Goal: Task Accomplishment & Management: Use online tool/utility

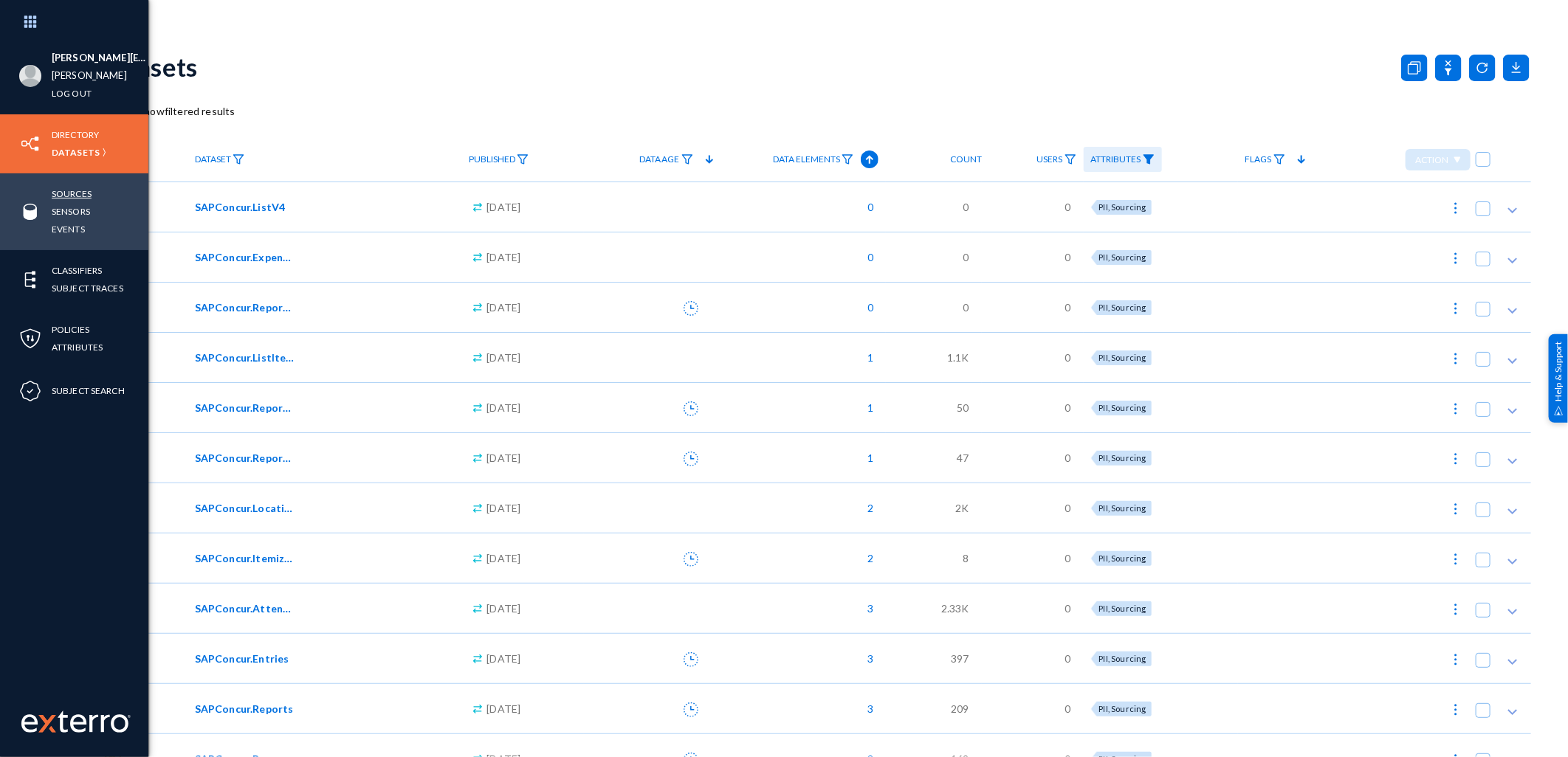
click at [83, 189] on link "Sources" at bounding box center [71, 193] width 39 height 17
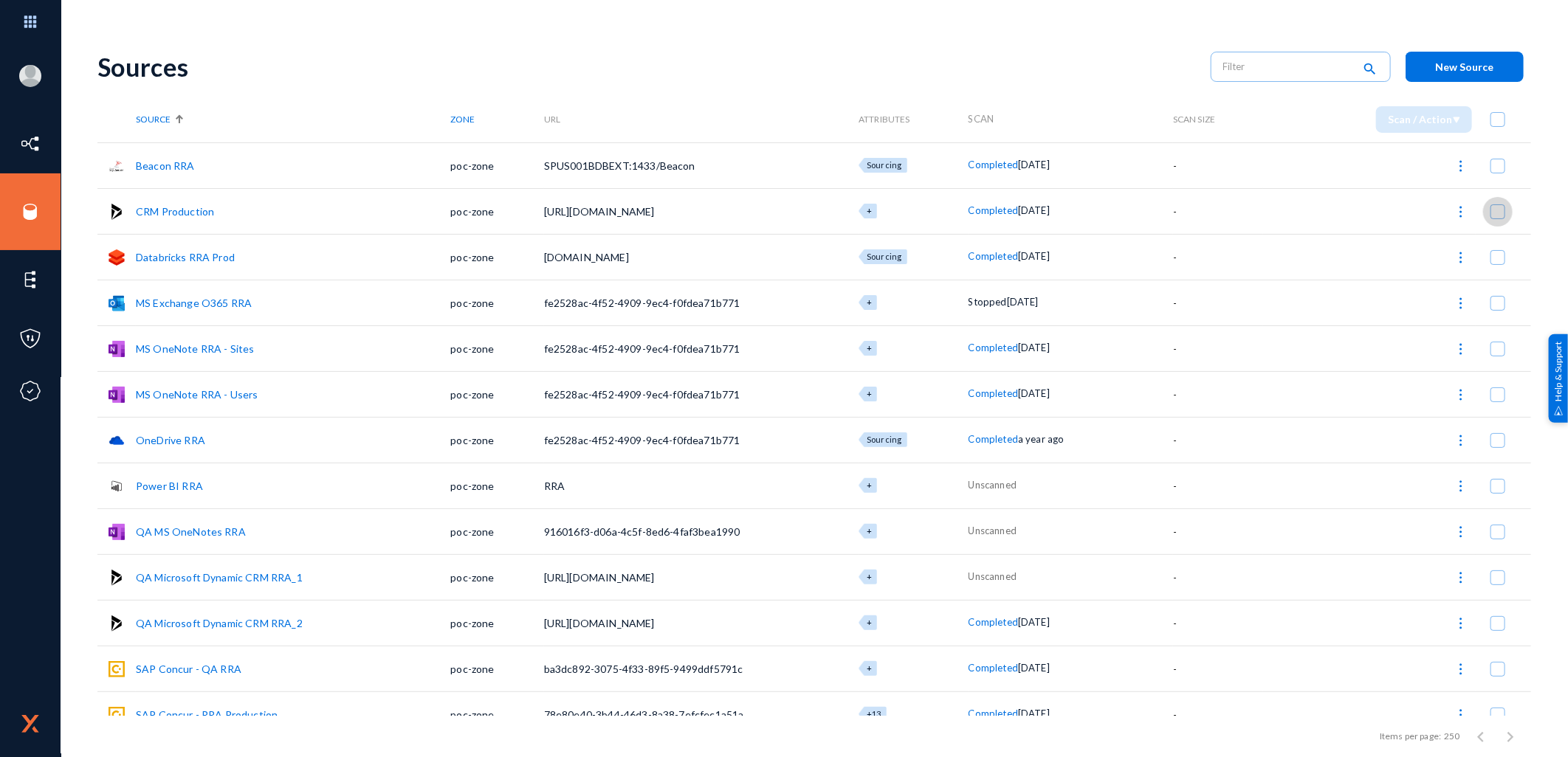
click at [1493, 209] on span at bounding box center [1497, 212] width 15 height 15
click at [1497, 218] on input "checkbox" at bounding box center [1497, 219] width 2 height 2
checkbox input "true"
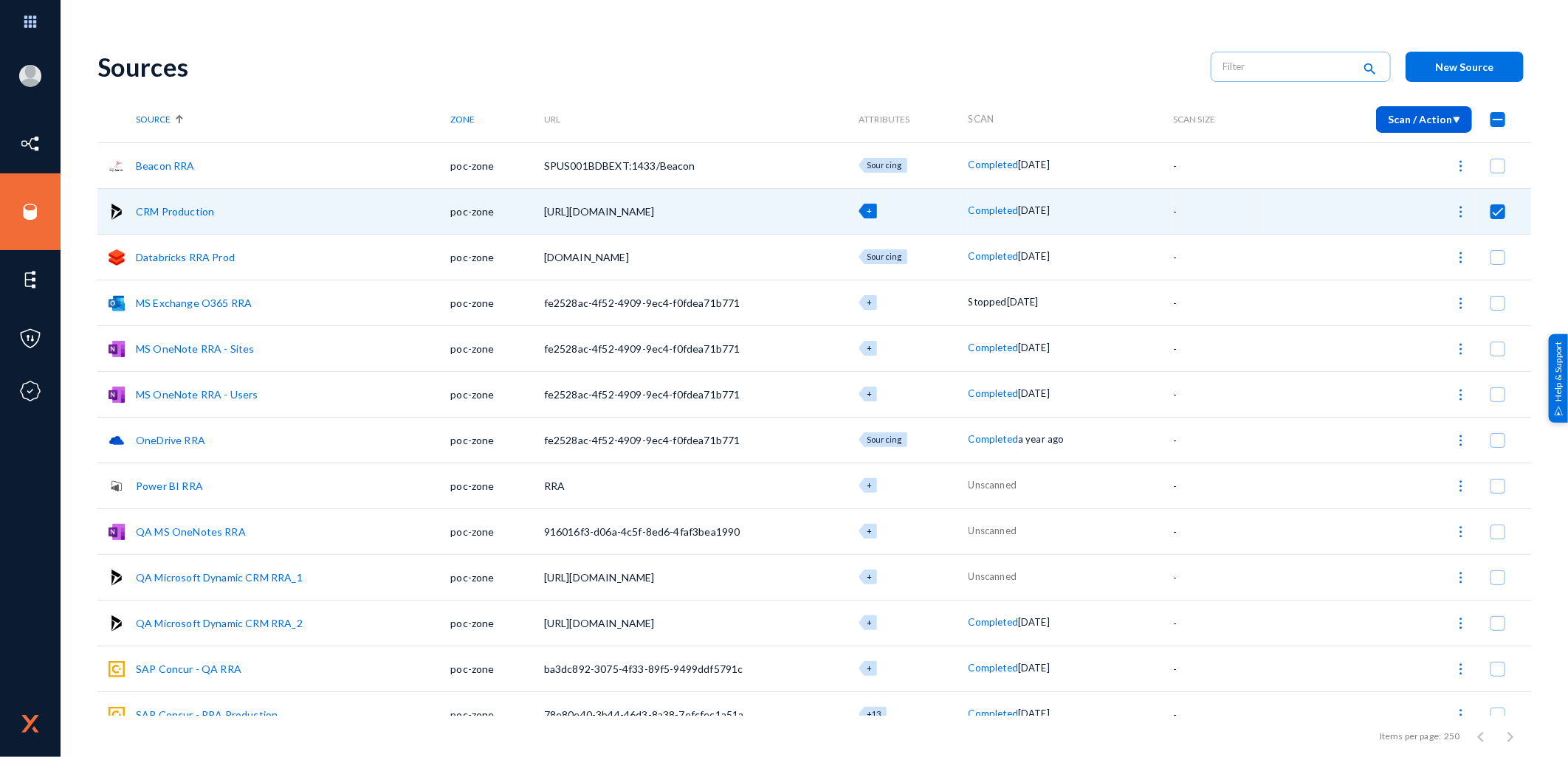
click at [1459, 119] on button "Scan / Action" at bounding box center [1423, 119] width 96 height 27
click at [1375, 154] on button "Scan Selected 1" at bounding box center [1381, 159] width 175 height 36
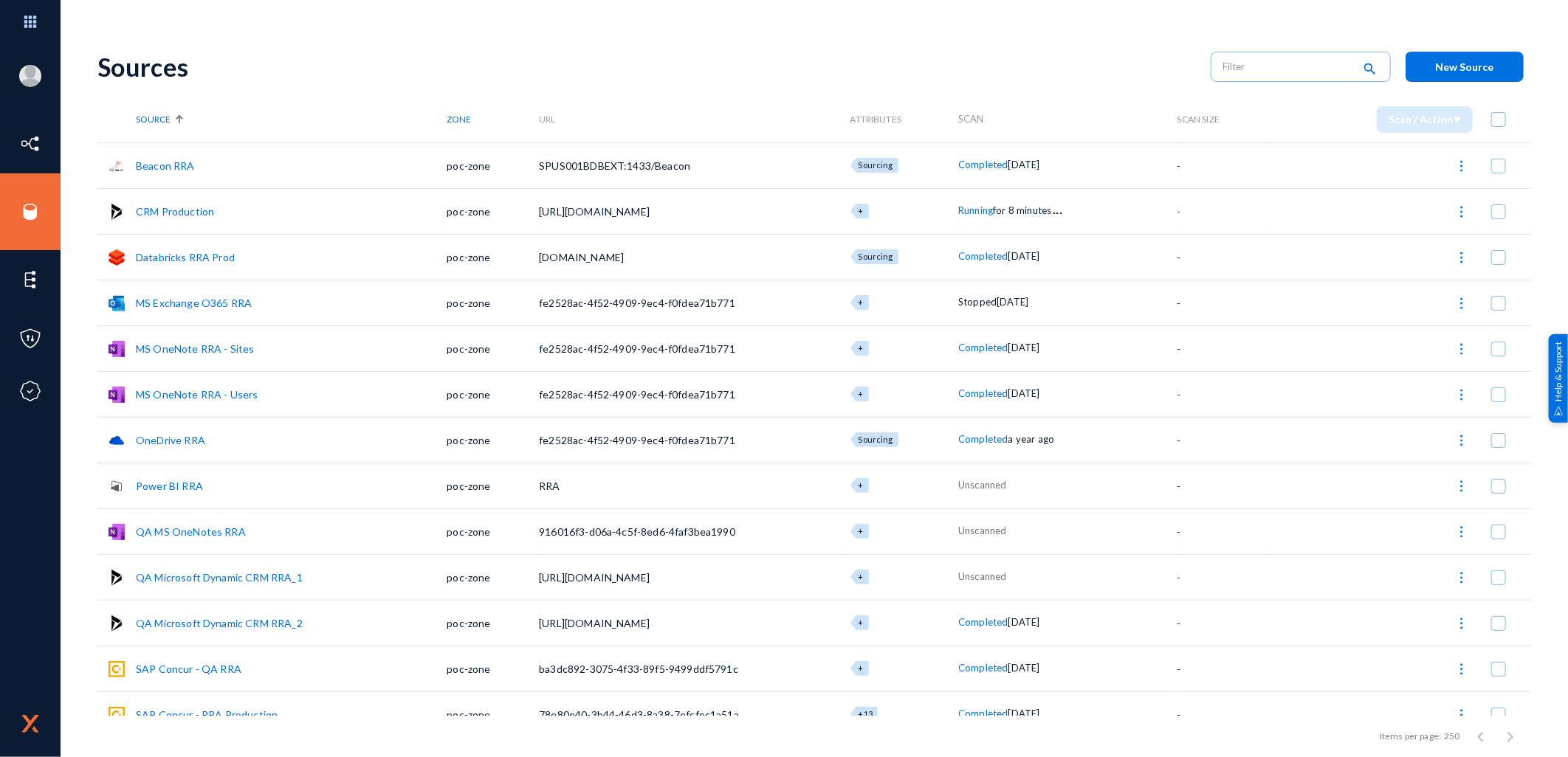
click at [198, 256] on link "Databricks RRA Prod" at bounding box center [185, 258] width 99 height 13
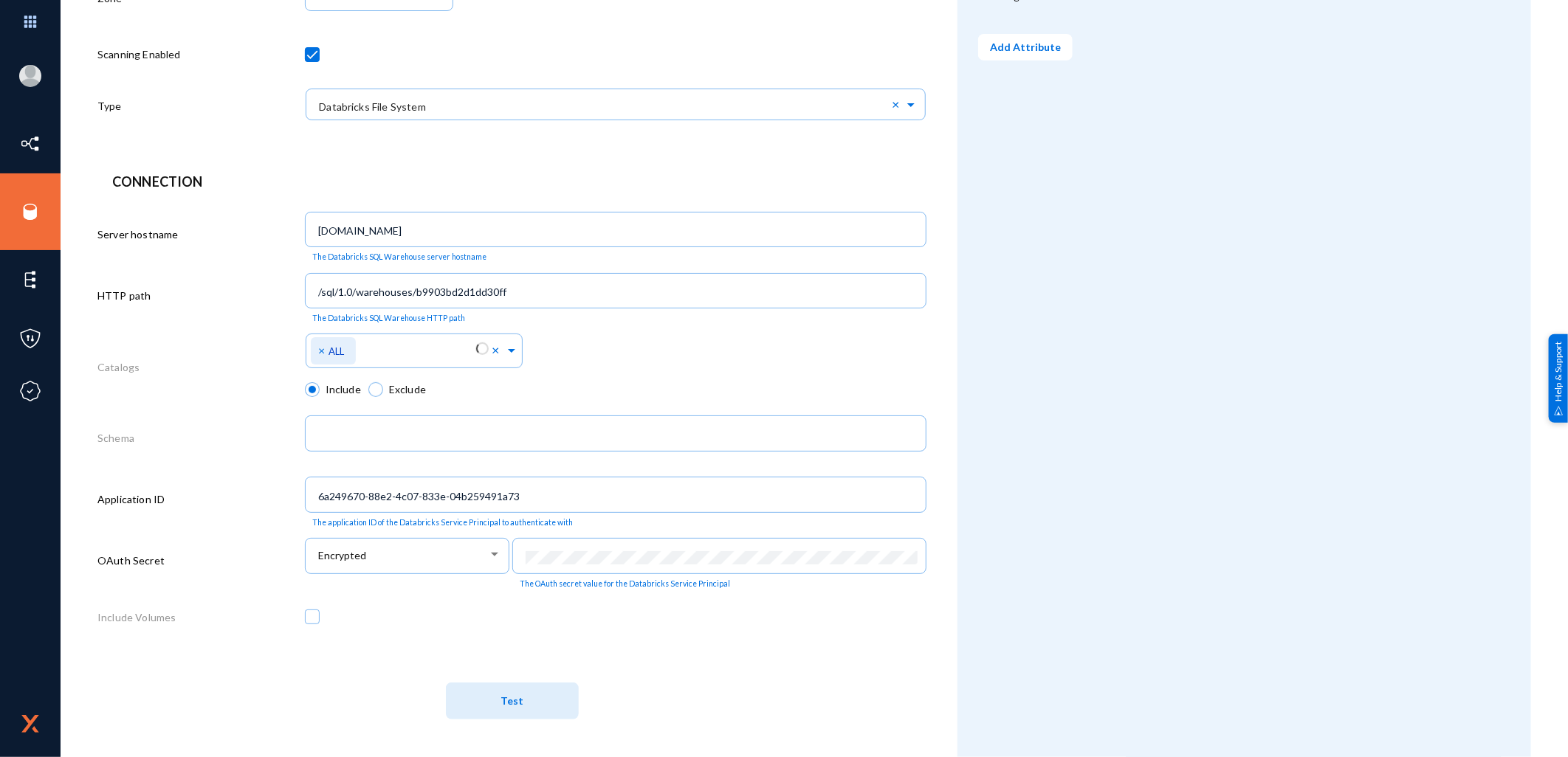
scroll to position [270, 0]
click at [510, 703] on span "Test" at bounding box center [511, 702] width 23 height 13
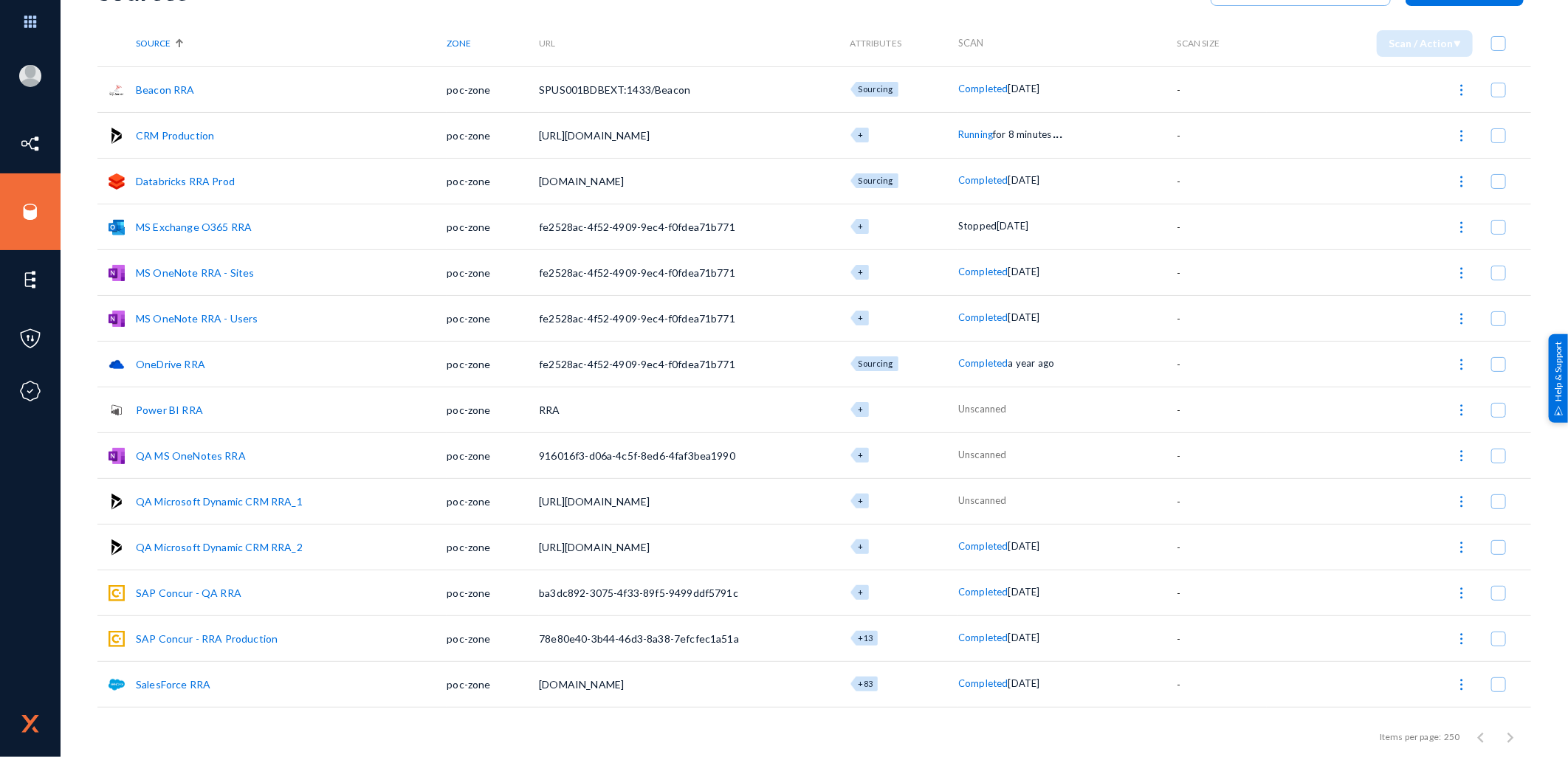
scroll to position [158, 0]
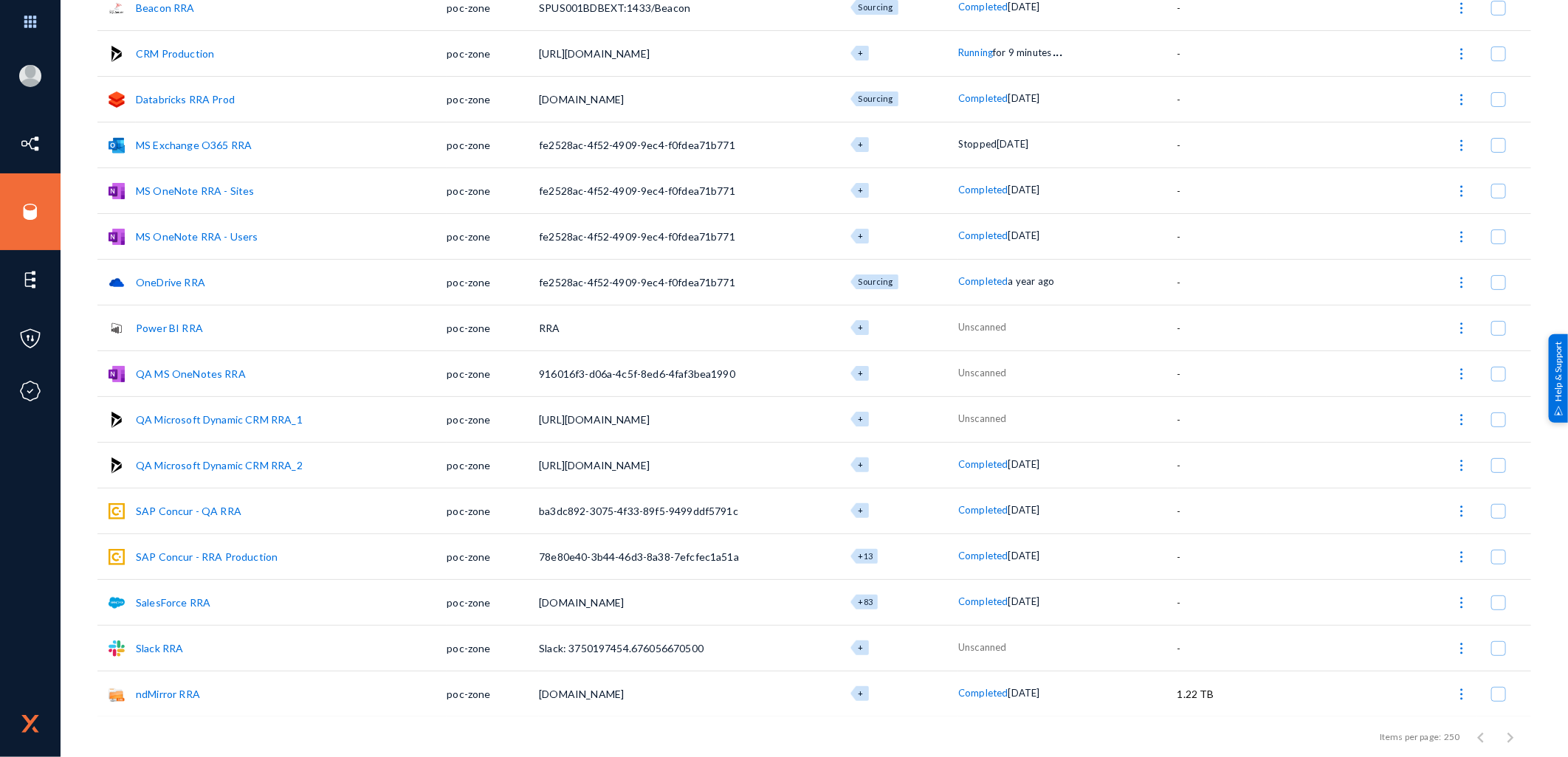
click at [1493, 697] on span at bounding box center [1498, 695] width 15 height 15
click at [1497, 701] on input "checkbox" at bounding box center [1498, 702] width 2 height 2
checkbox input "true"
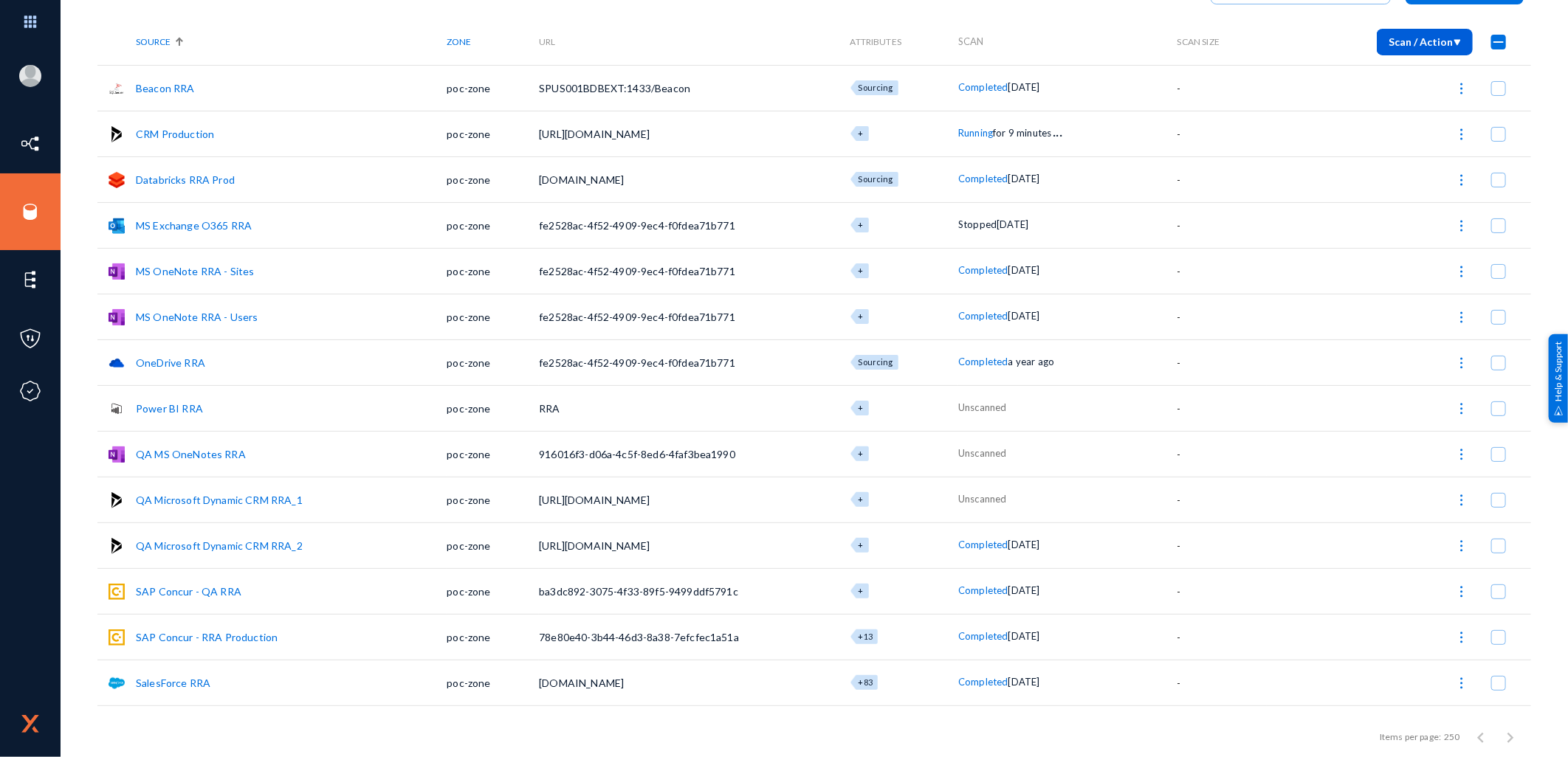
scroll to position [0, 0]
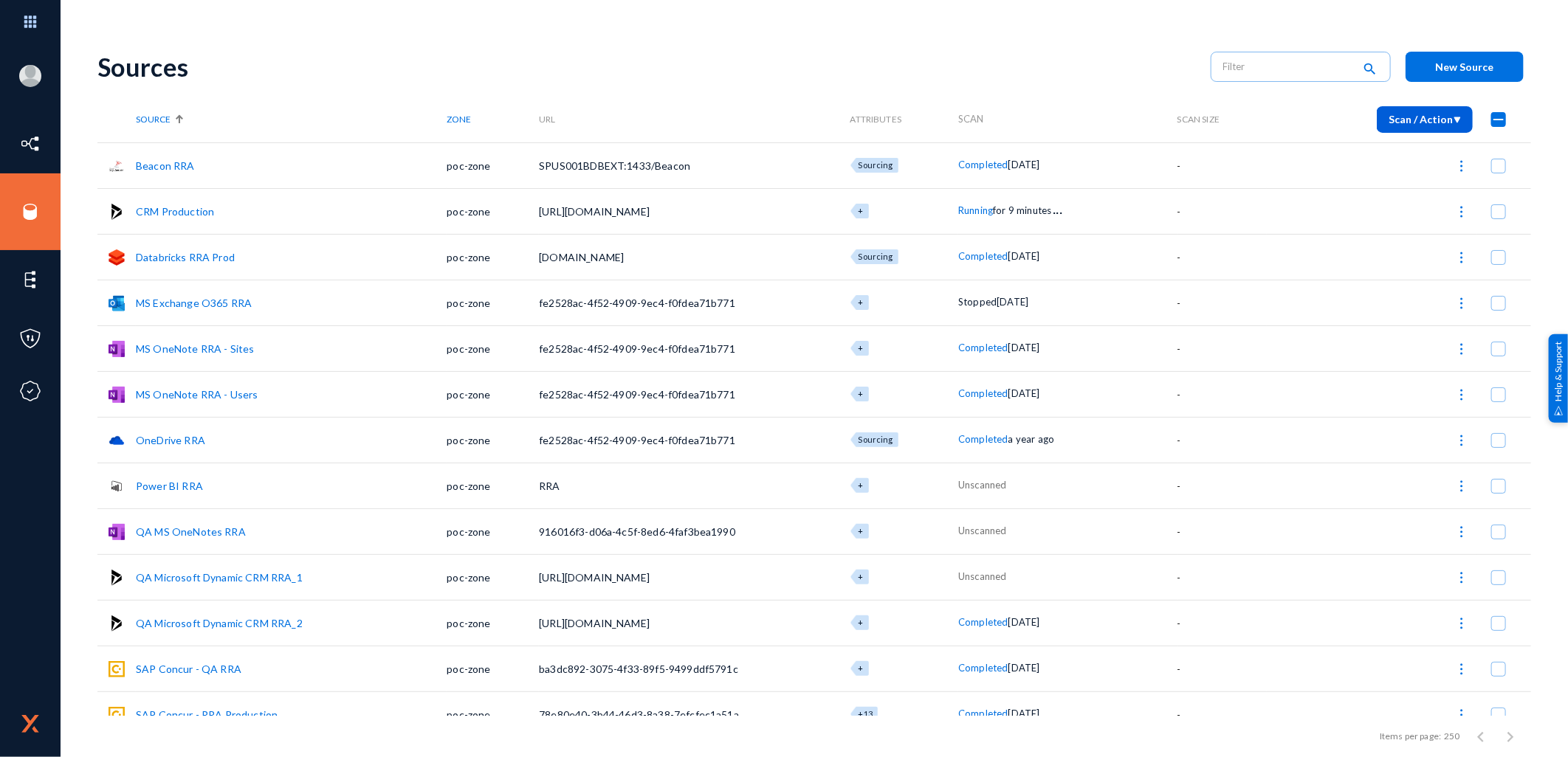
click at [1454, 120] on img at bounding box center [1456, 120] width 8 height 7
click at [1376, 159] on button "Scan Selected 1" at bounding box center [1381, 159] width 175 height 36
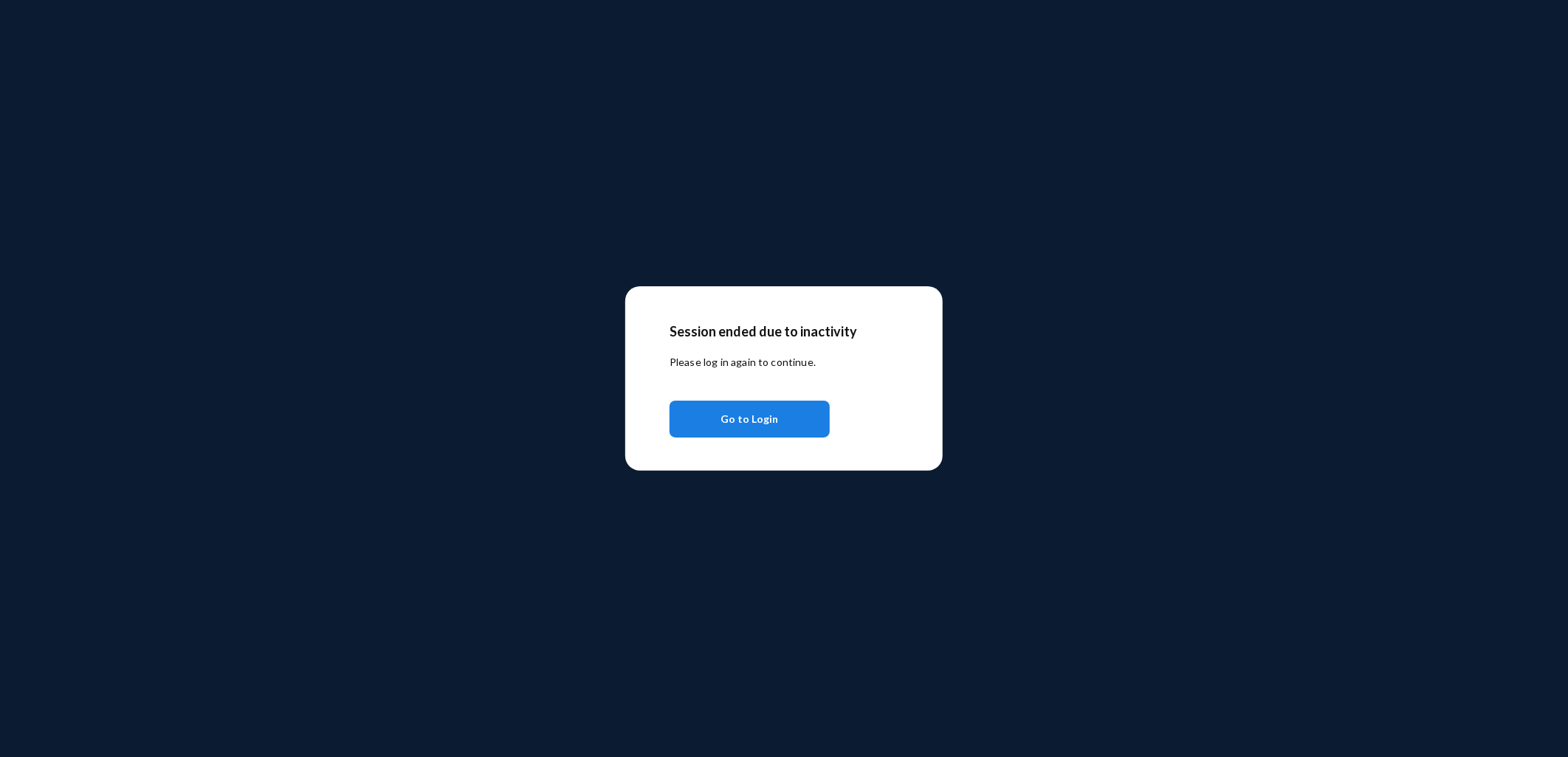
click at [770, 416] on span "Go to Login" at bounding box center [750, 419] width 58 height 27
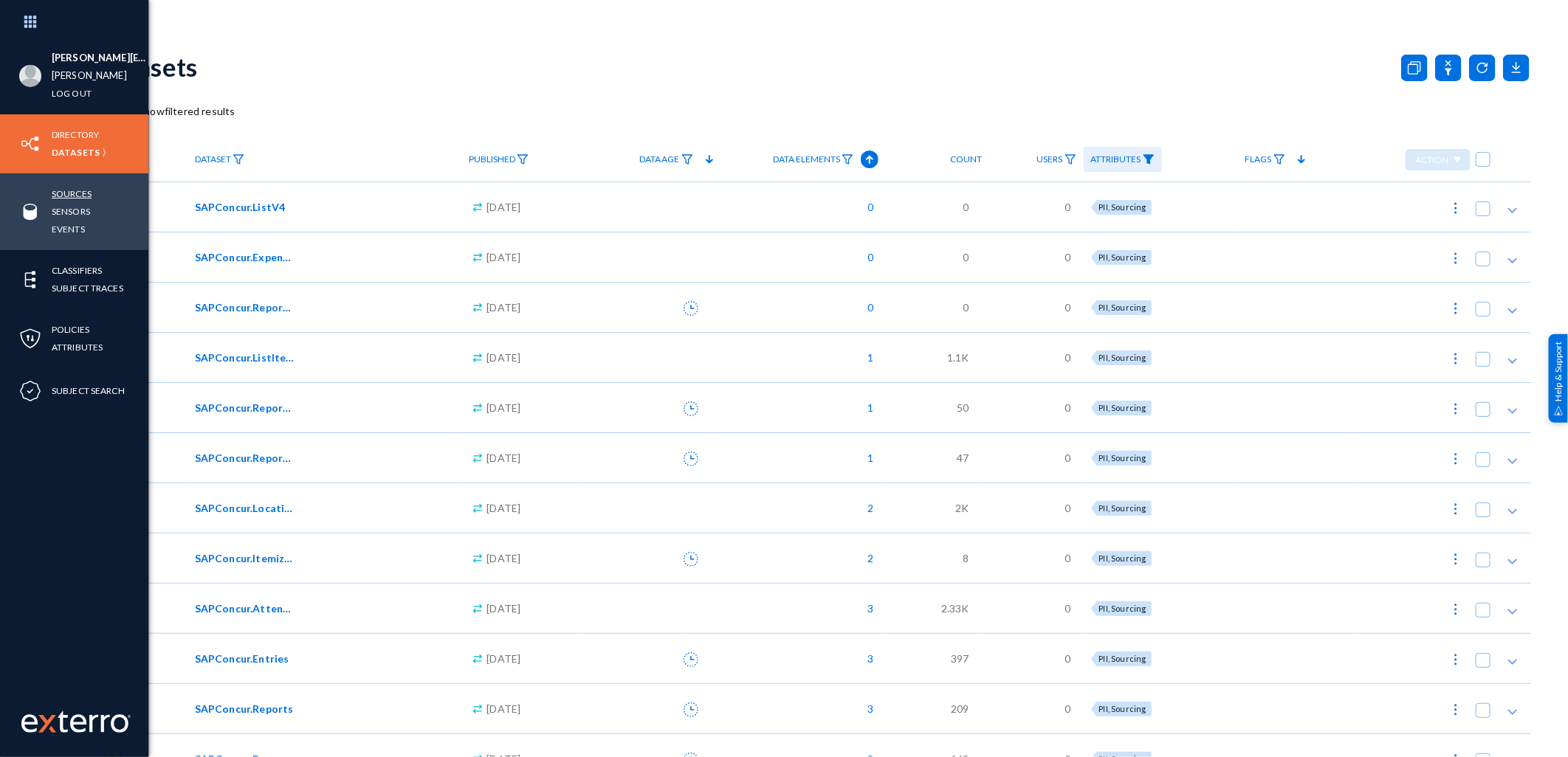
click at [74, 197] on link "Sources" at bounding box center [71, 193] width 39 height 17
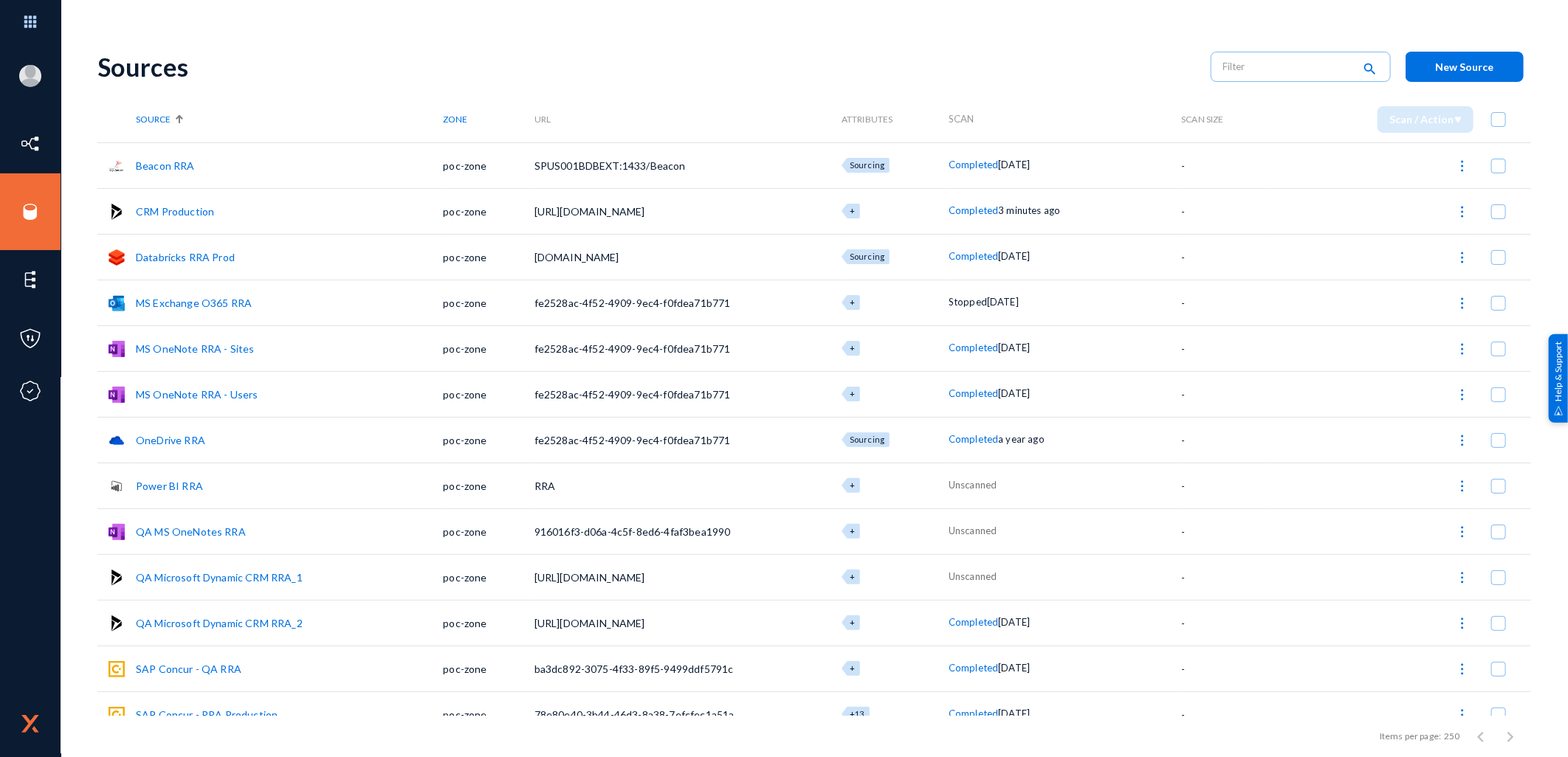
click at [181, 208] on link "CRM Production" at bounding box center [174, 212] width 78 height 13
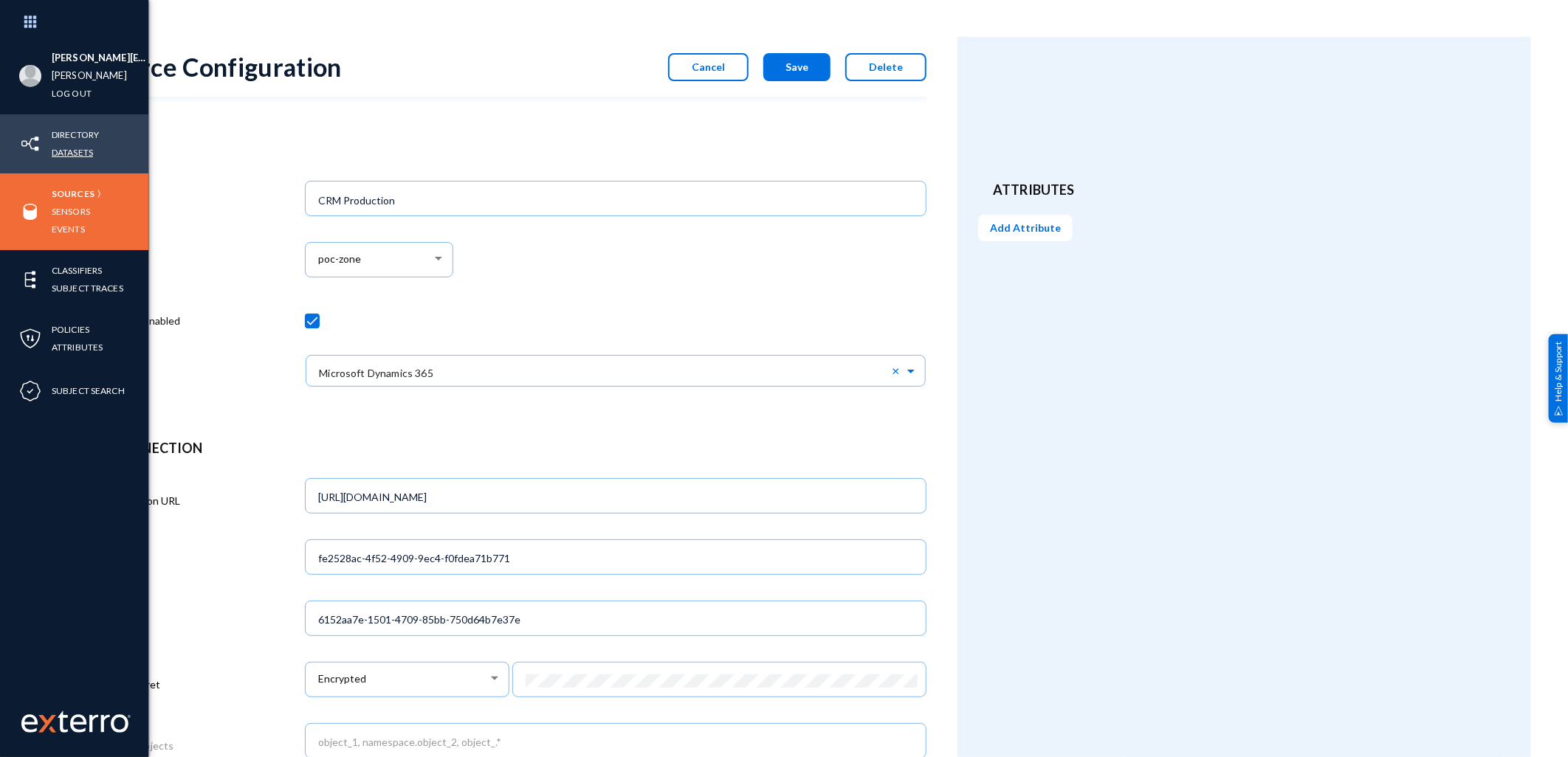
click at [70, 151] on link "Datasets" at bounding box center [71, 152] width 41 height 17
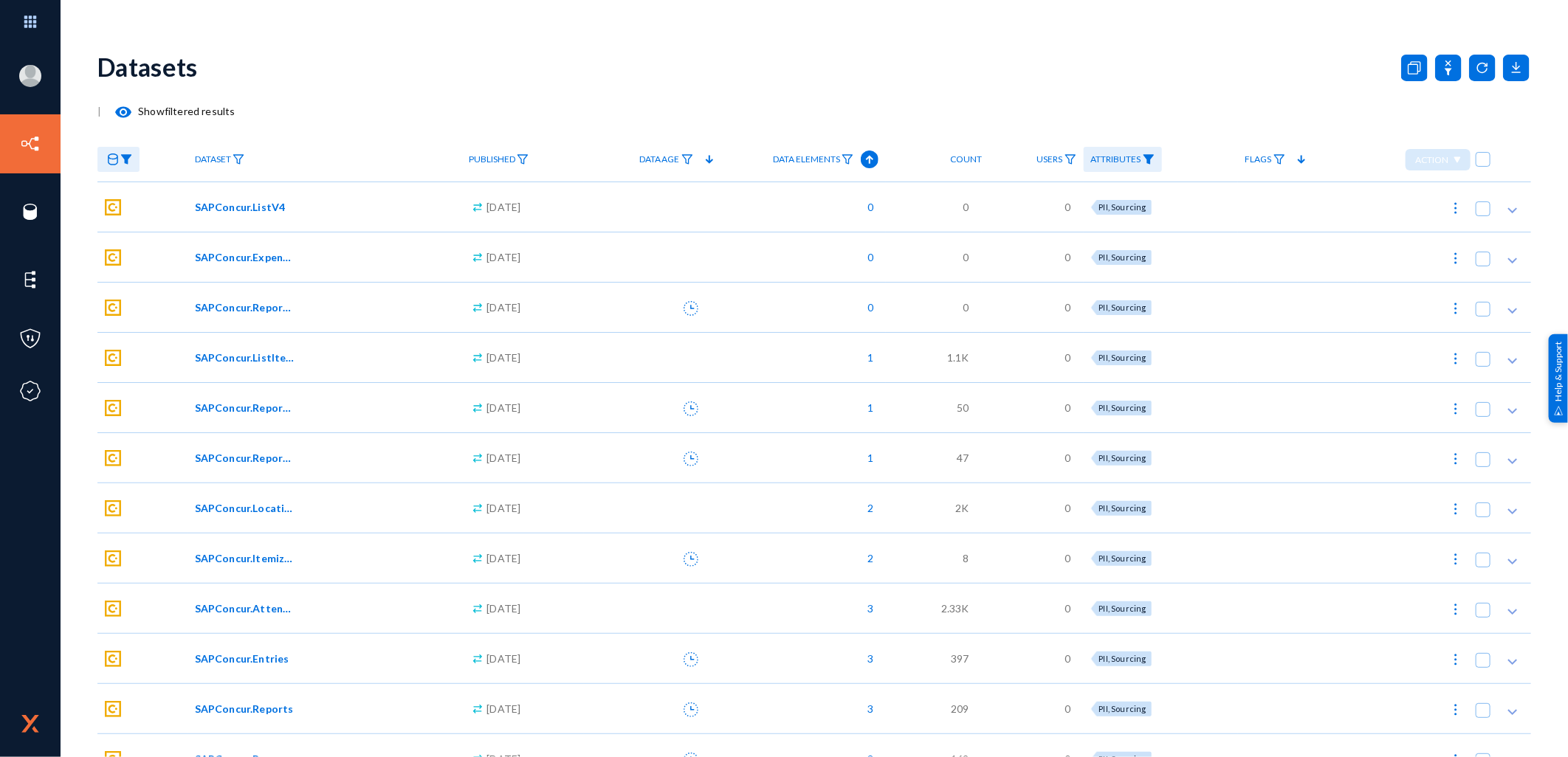
click at [130, 158] on img at bounding box center [126, 159] width 12 height 10
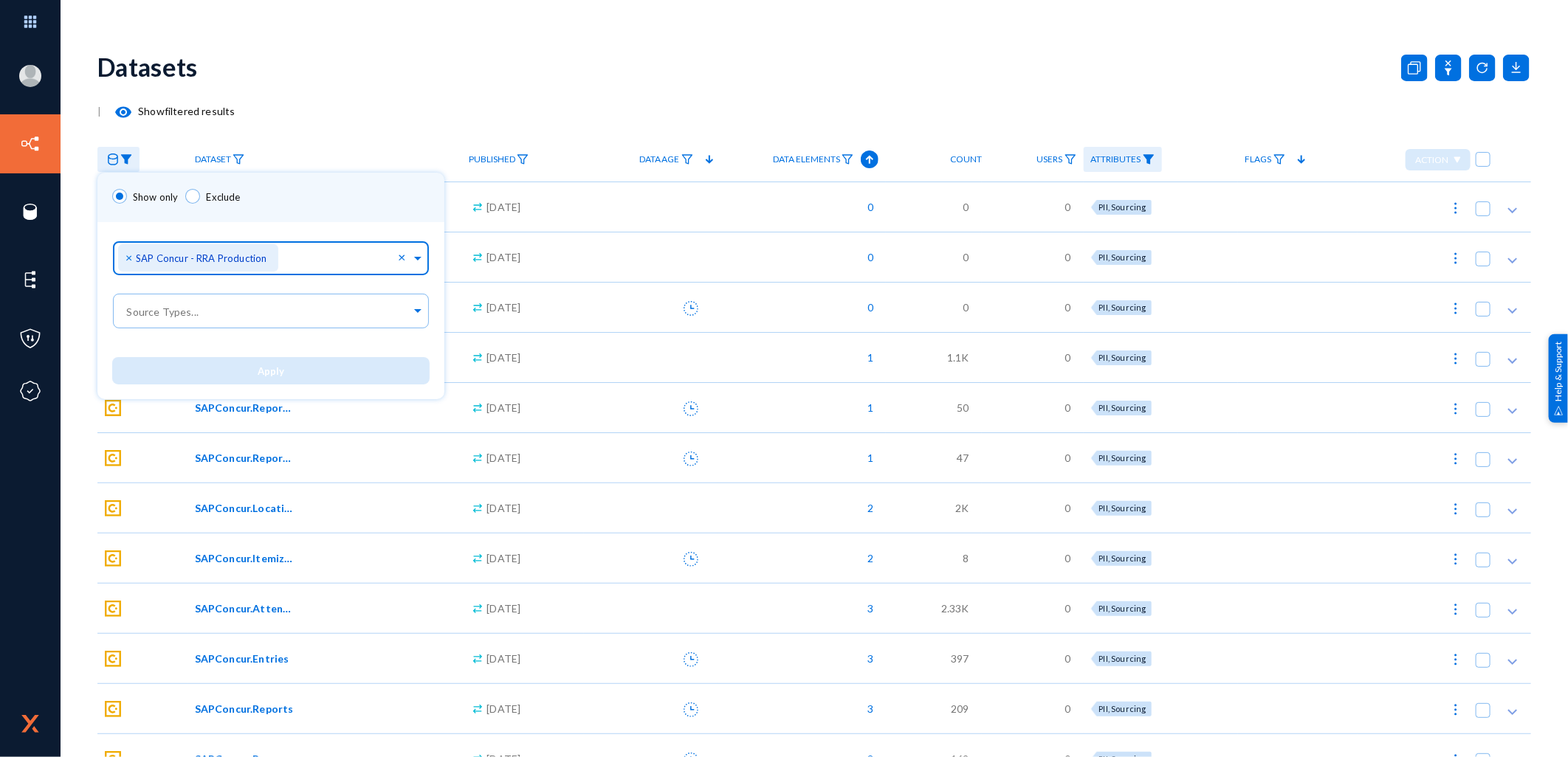
click at [122, 255] on div "× SAP Concur - RRA Production" at bounding box center [199, 258] width 161 height 27
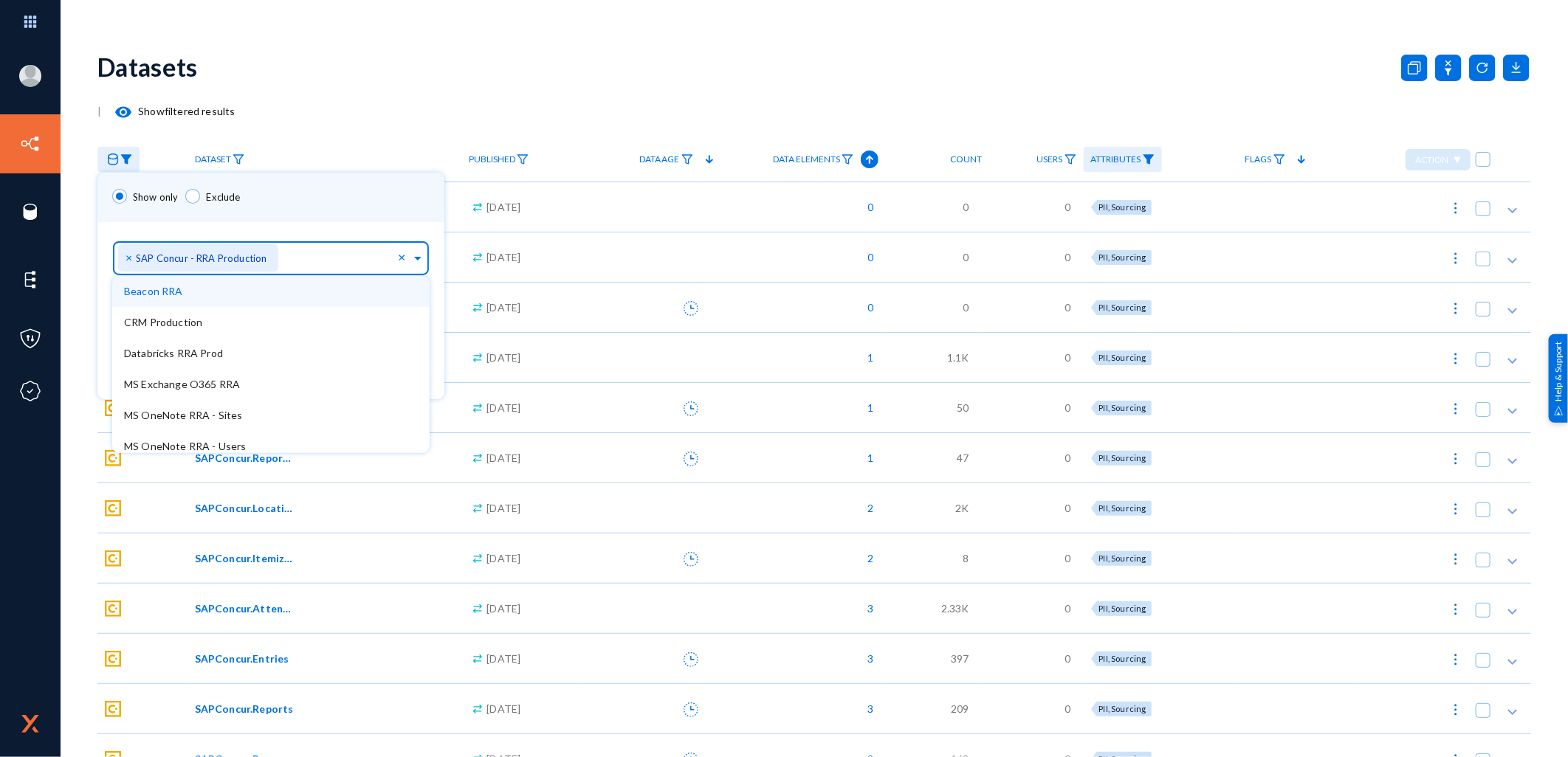
click at [129, 255] on span "×" at bounding box center [130, 257] width 10 height 14
type input "c"
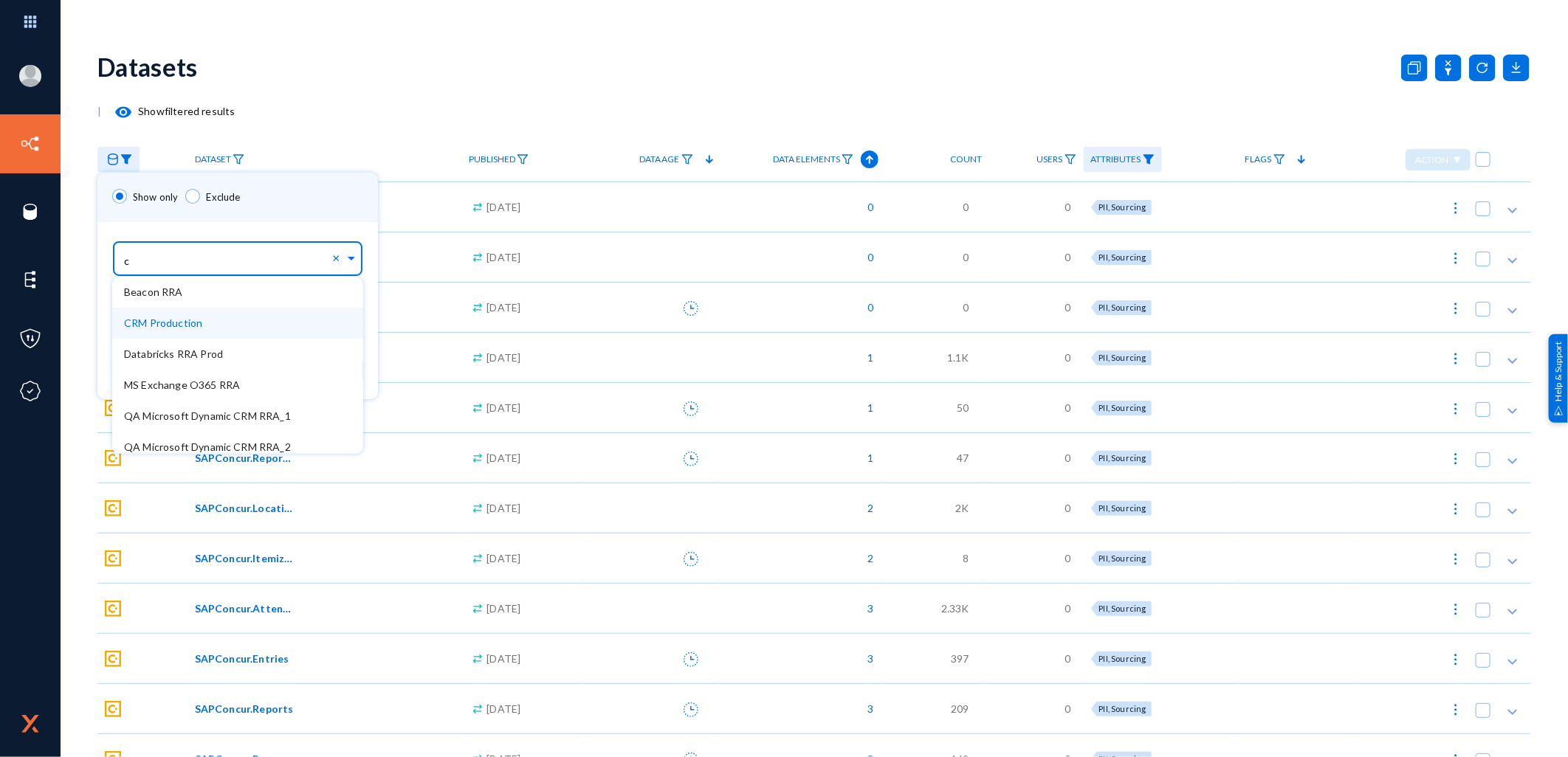
click at [185, 324] on span "CRM Production" at bounding box center [162, 324] width 78 height 13
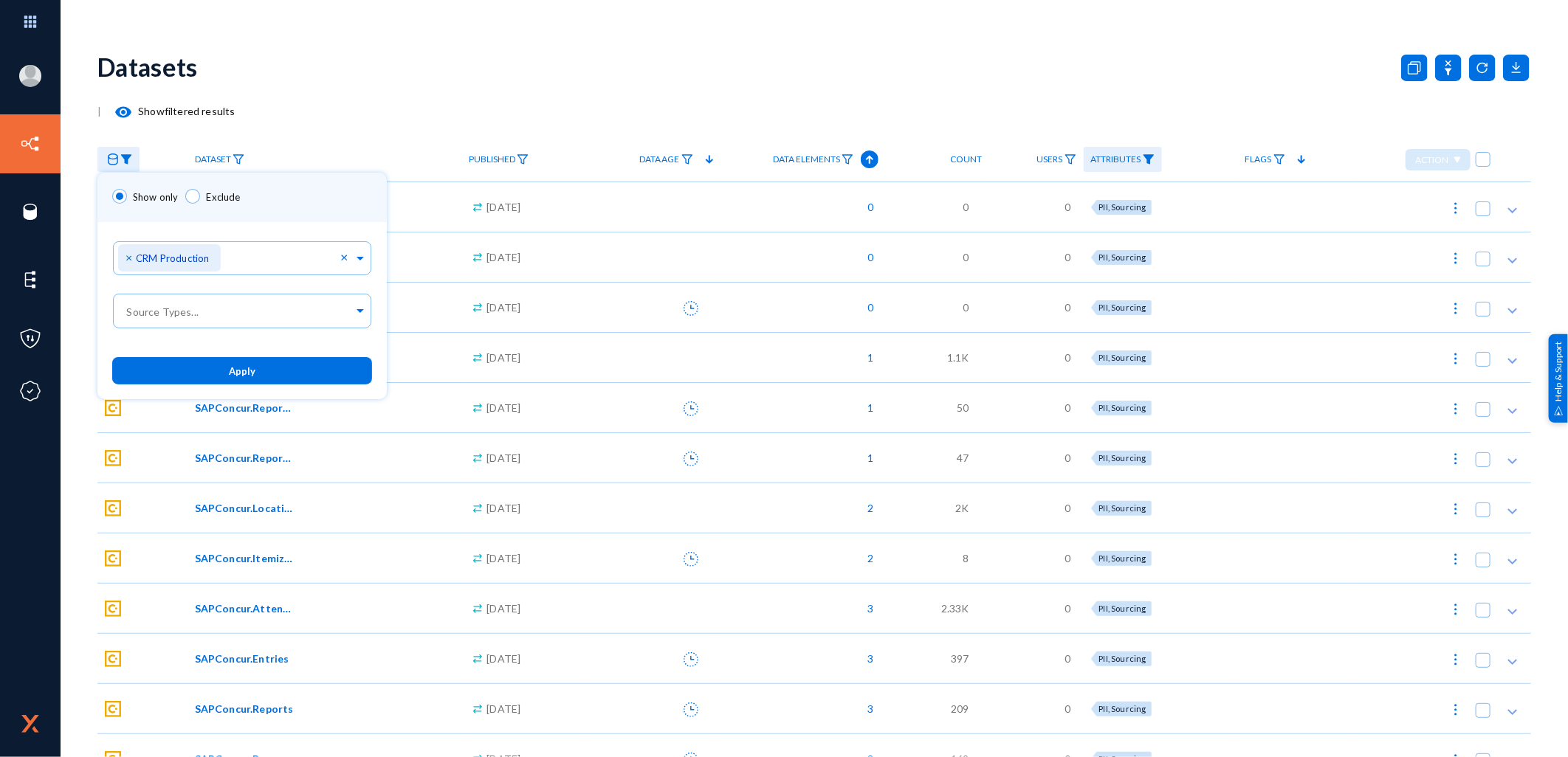
click at [352, 194] on div "Show only Exclude" at bounding box center [242, 197] width 290 height 49
click at [261, 377] on button "Apply" at bounding box center [241, 371] width 259 height 27
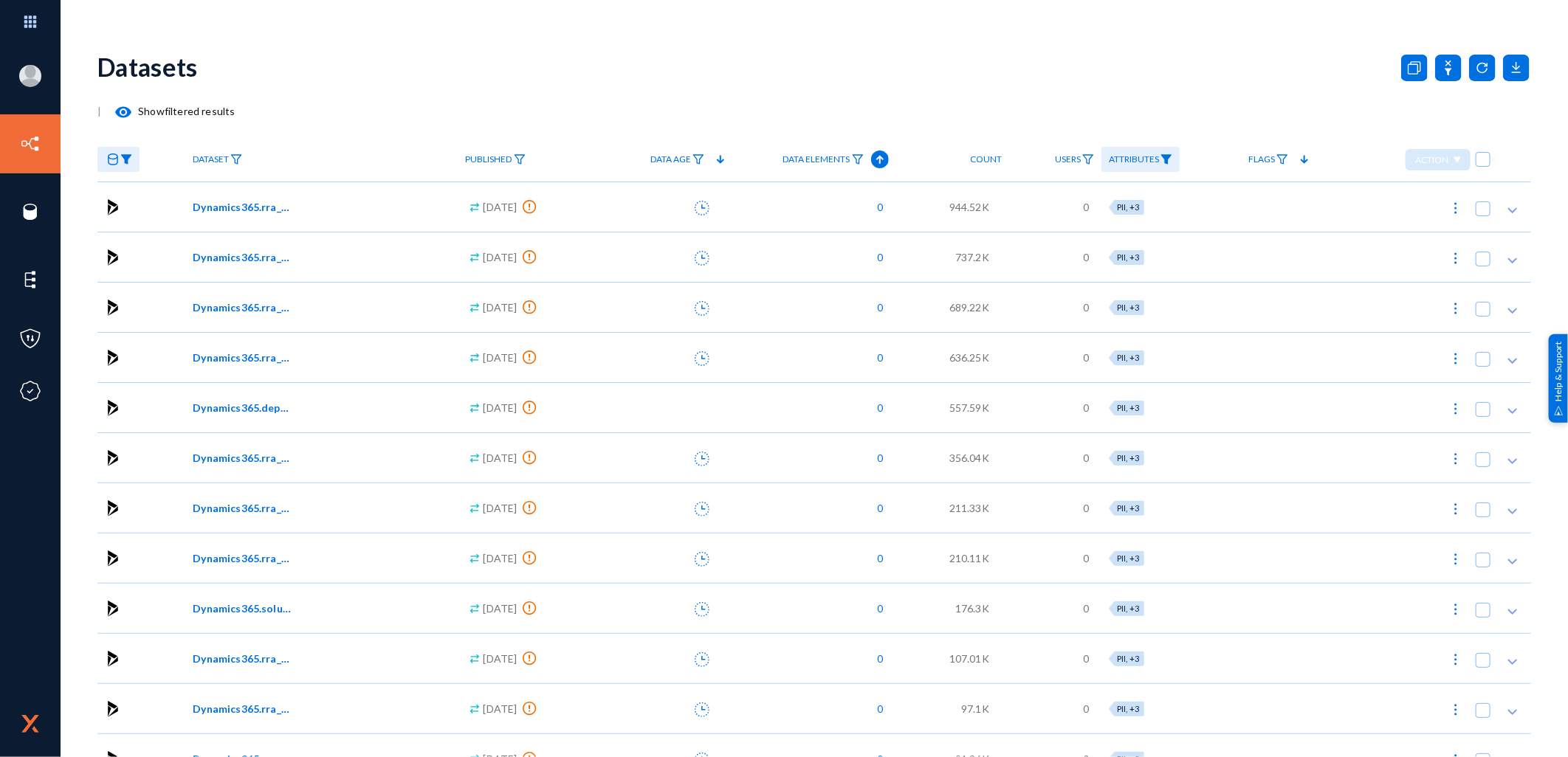
click at [1172, 160] on img at bounding box center [1166, 159] width 12 height 10
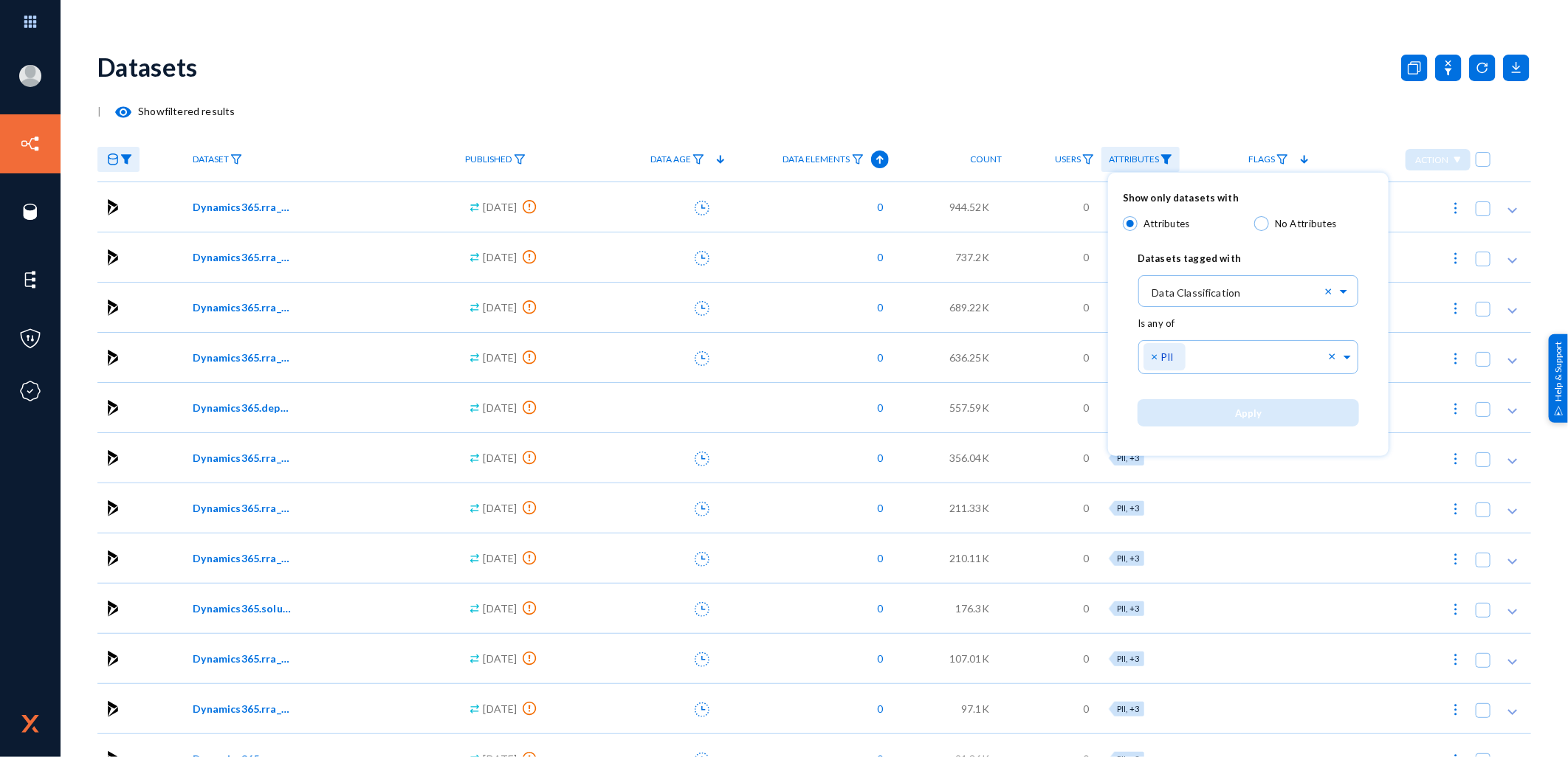
click at [1172, 160] on div at bounding box center [784, 378] width 1568 height 757
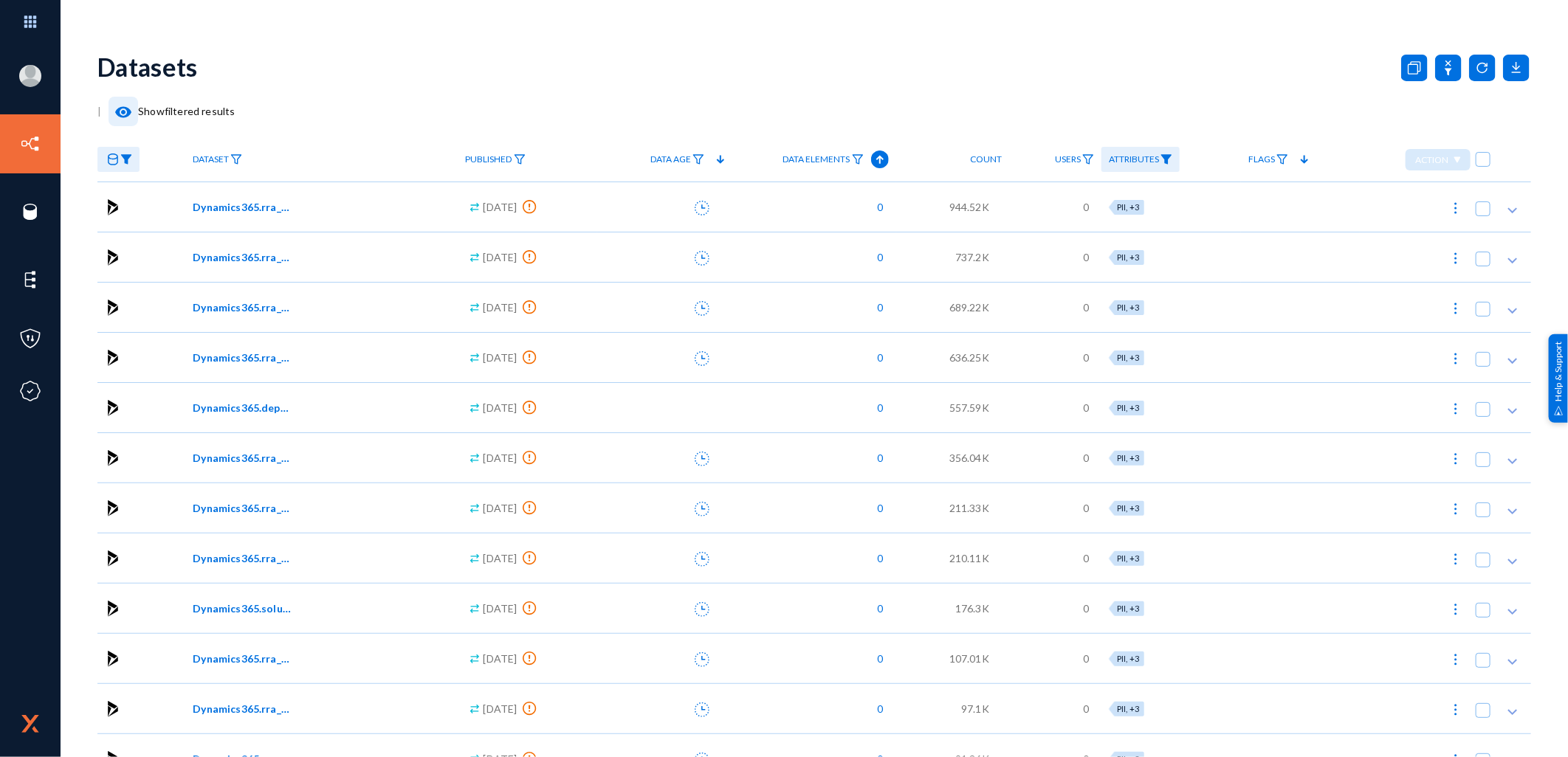
click at [124, 112] on mat-icon "visibility" at bounding box center [123, 112] width 17 height 17
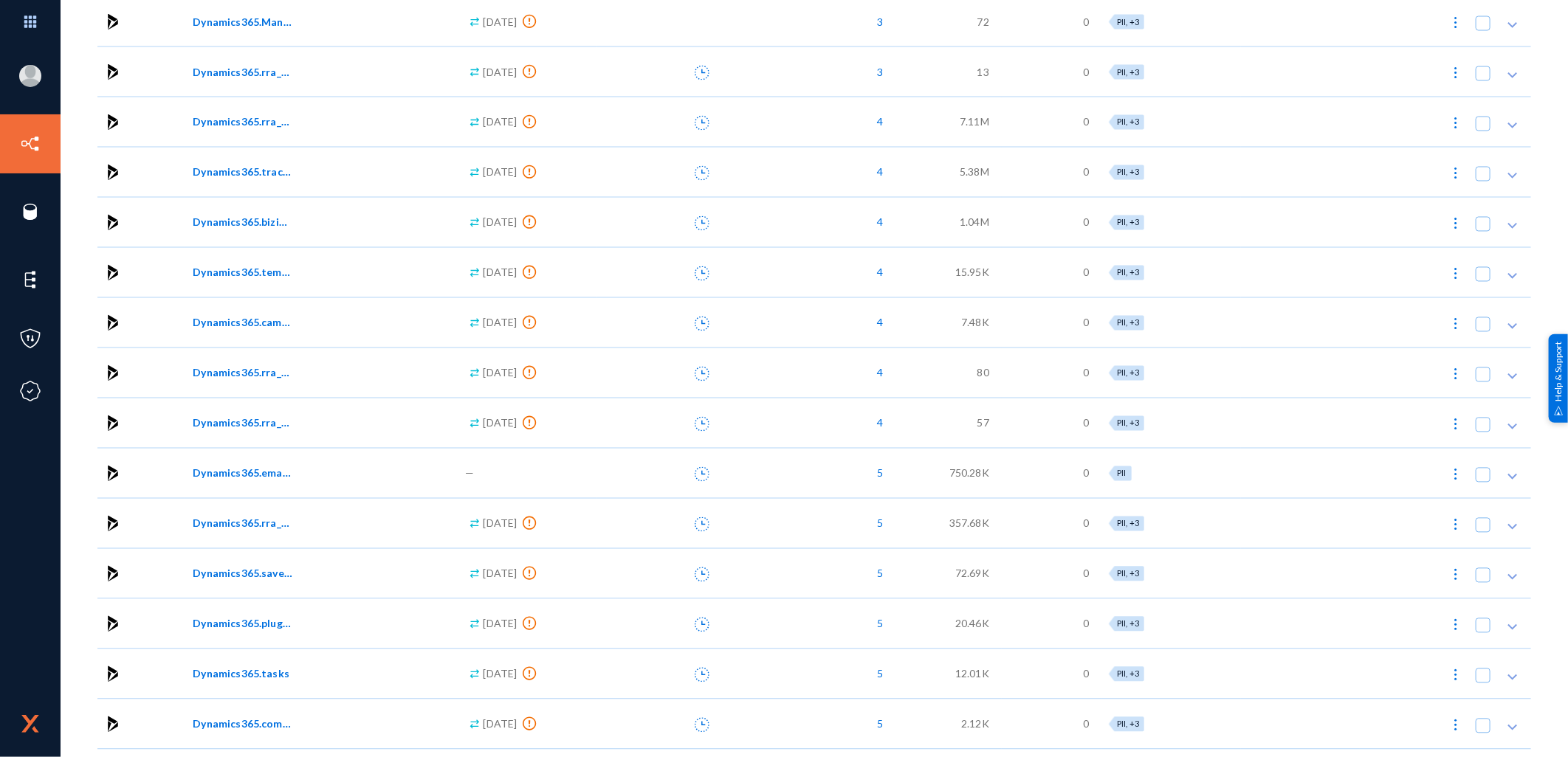
scroll to position [9196, 0]
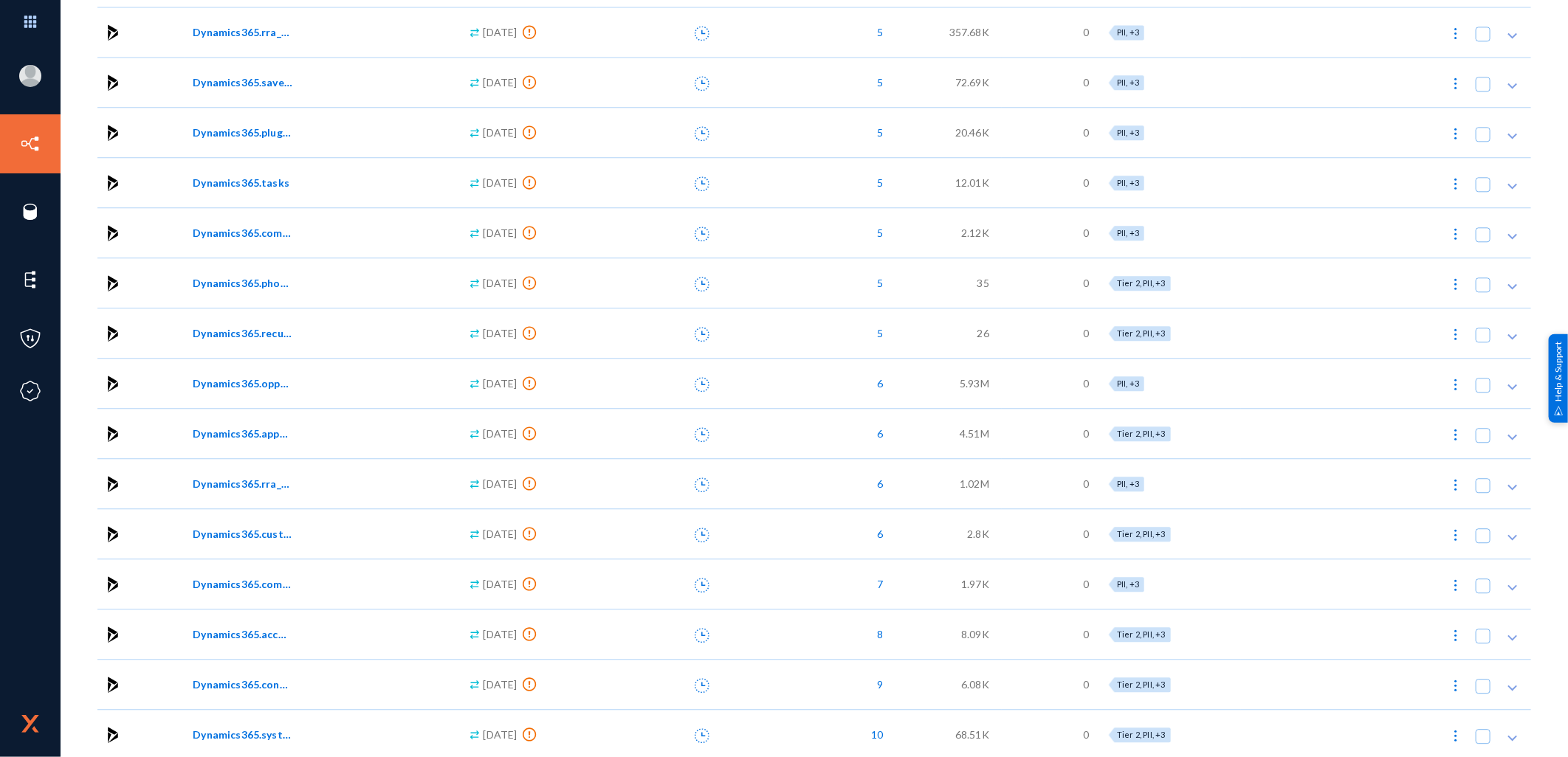
click at [245, 733] on span "Dynamics365.systemusers" at bounding box center [242, 734] width 100 height 16
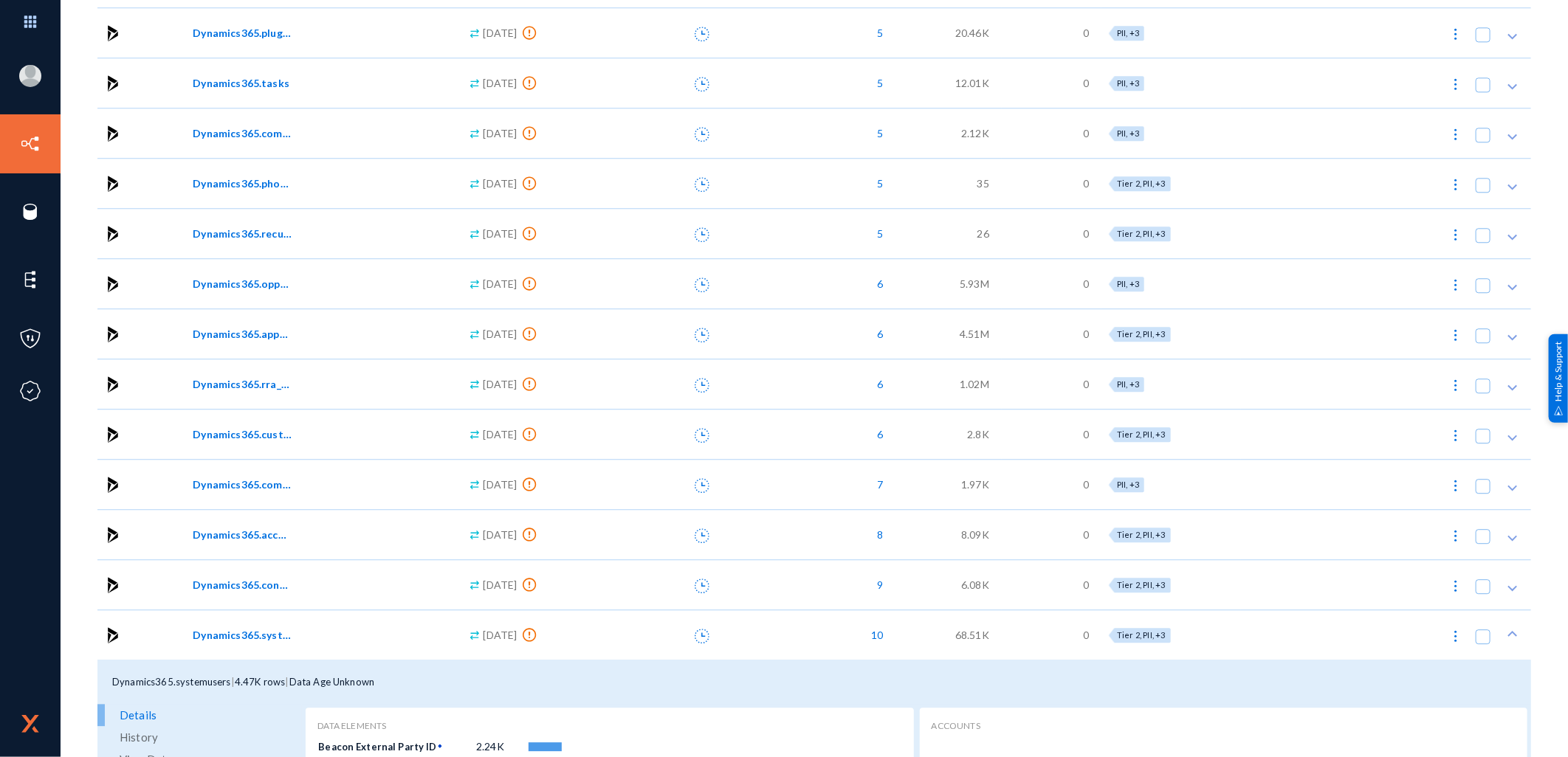
scroll to position [9461, 0]
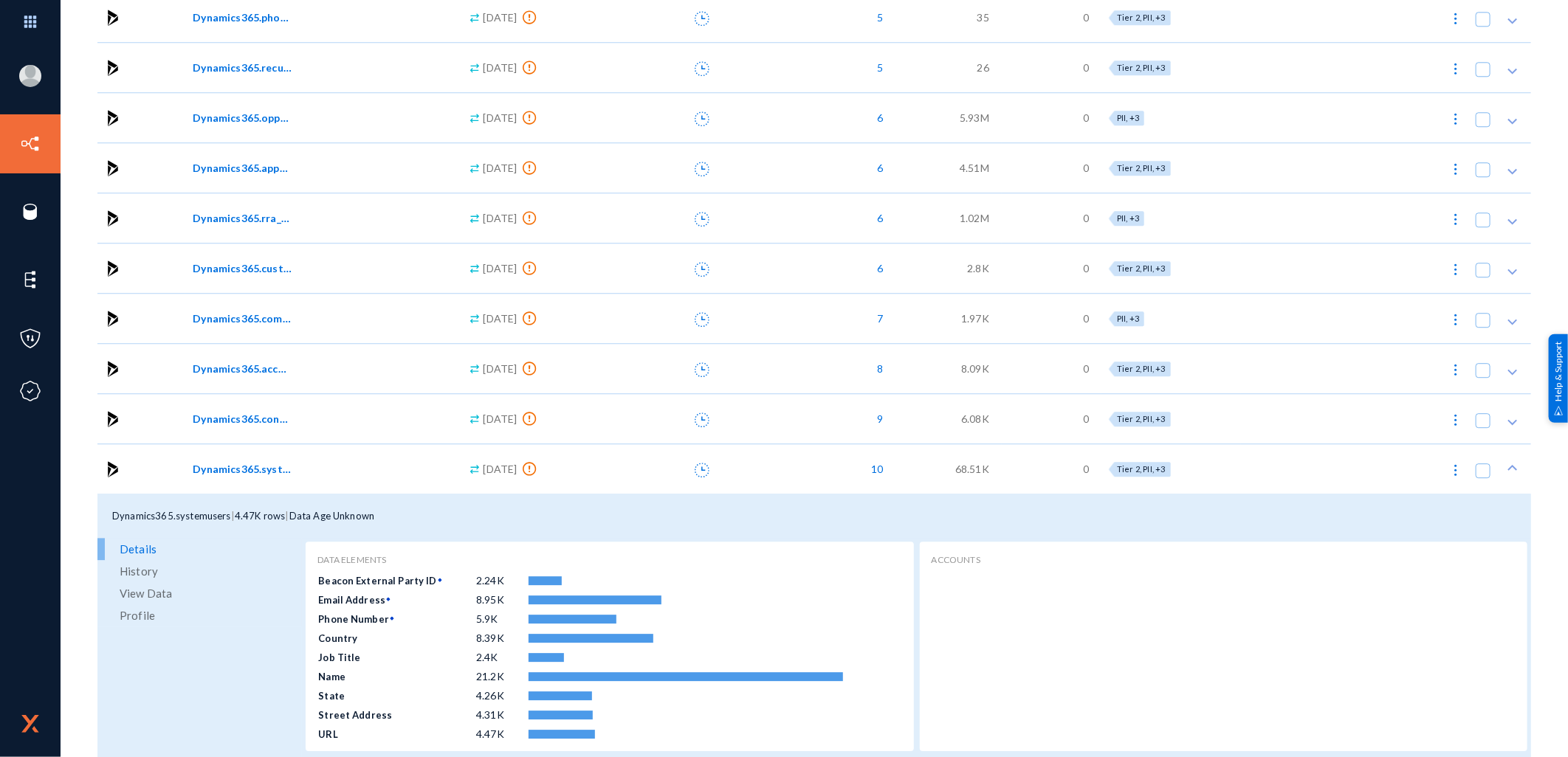
click at [151, 591] on span "View Data" at bounding box center [145, 593] width 52 height 22
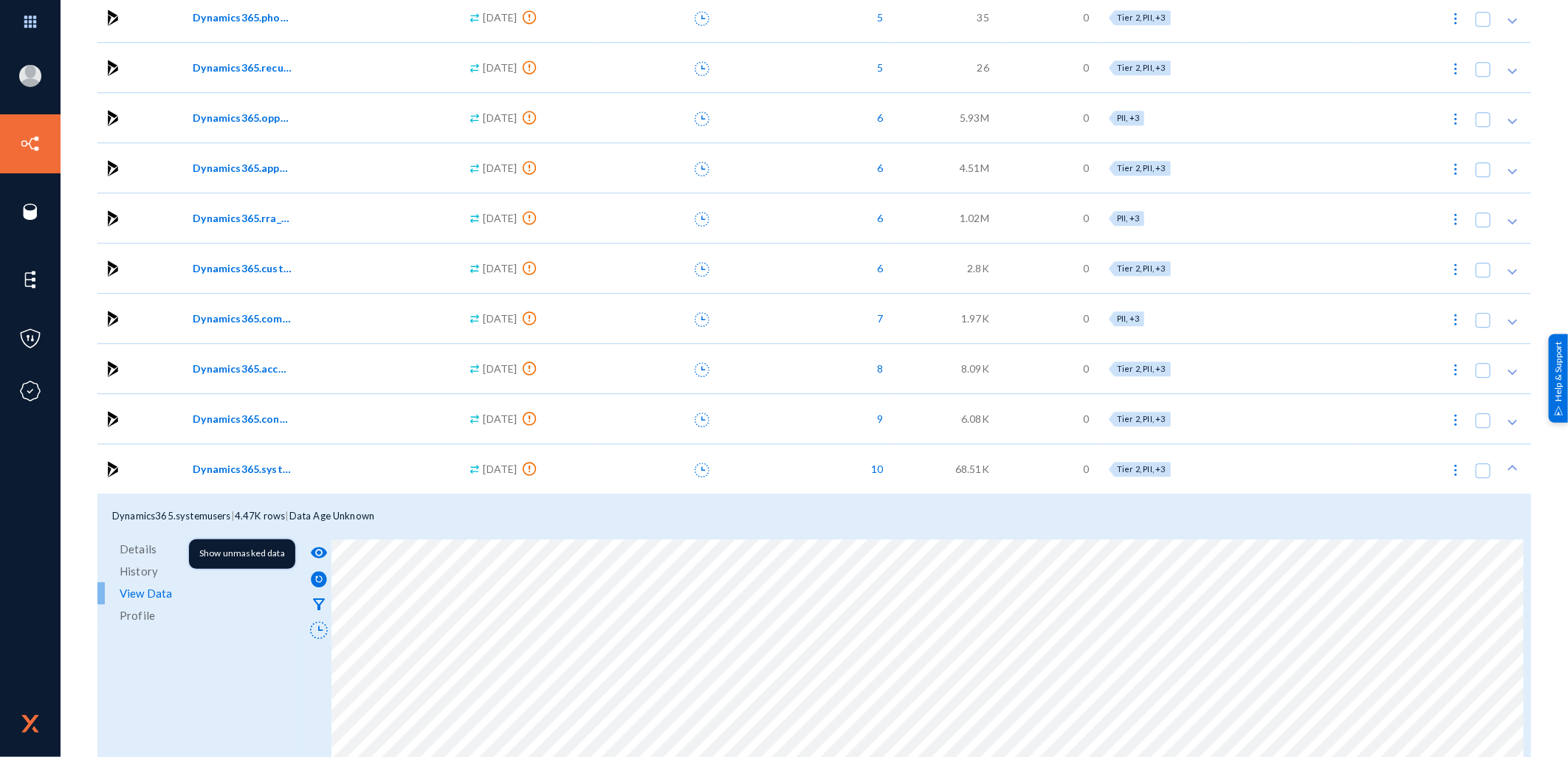
click at [320, 546] on mat-icon "visibility" at bounding box center [318, 553] width 17 height 17
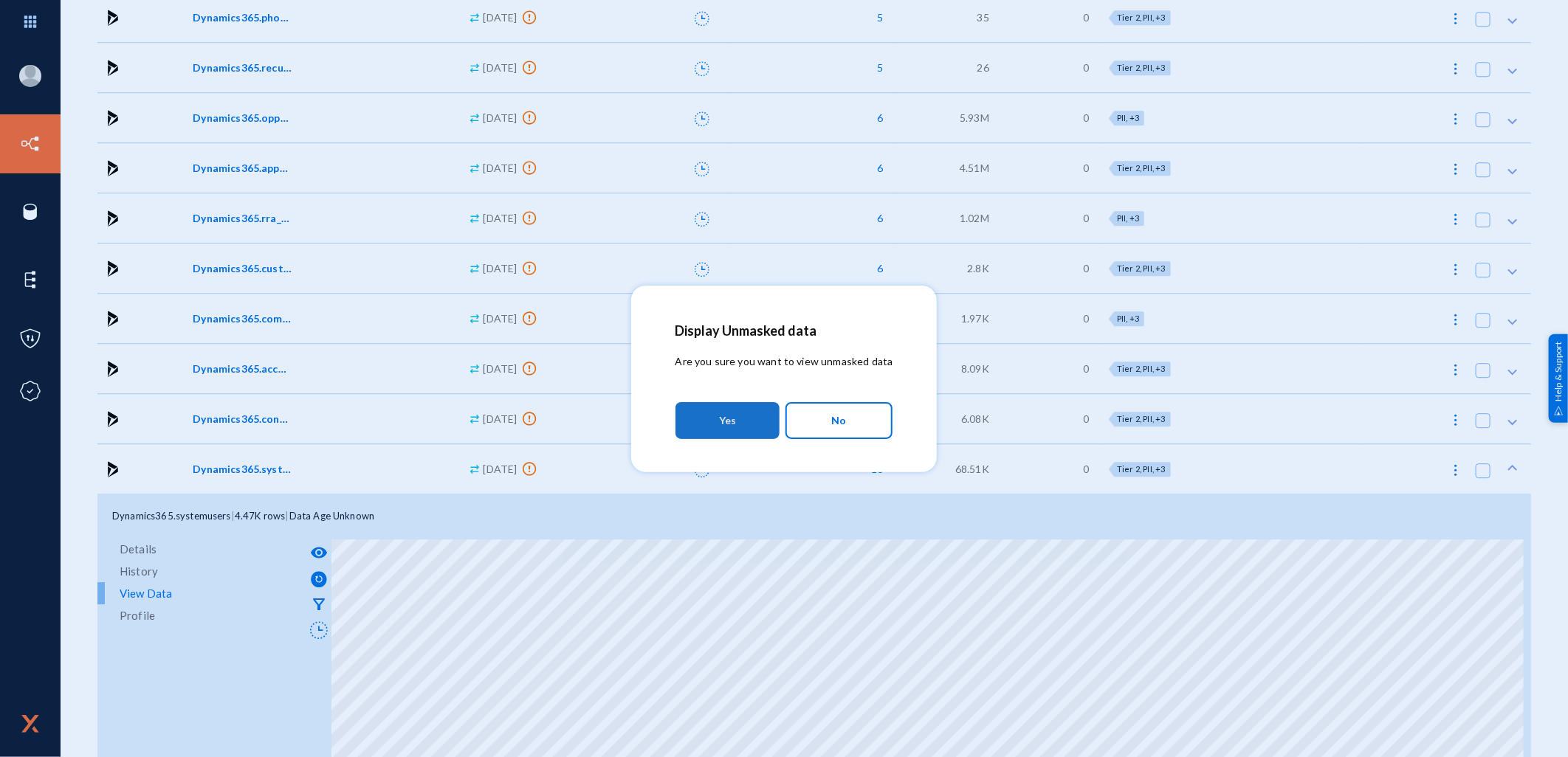
click at [741, 423] on button "Yes" at bounding box center [728, 421] width 104 height 37
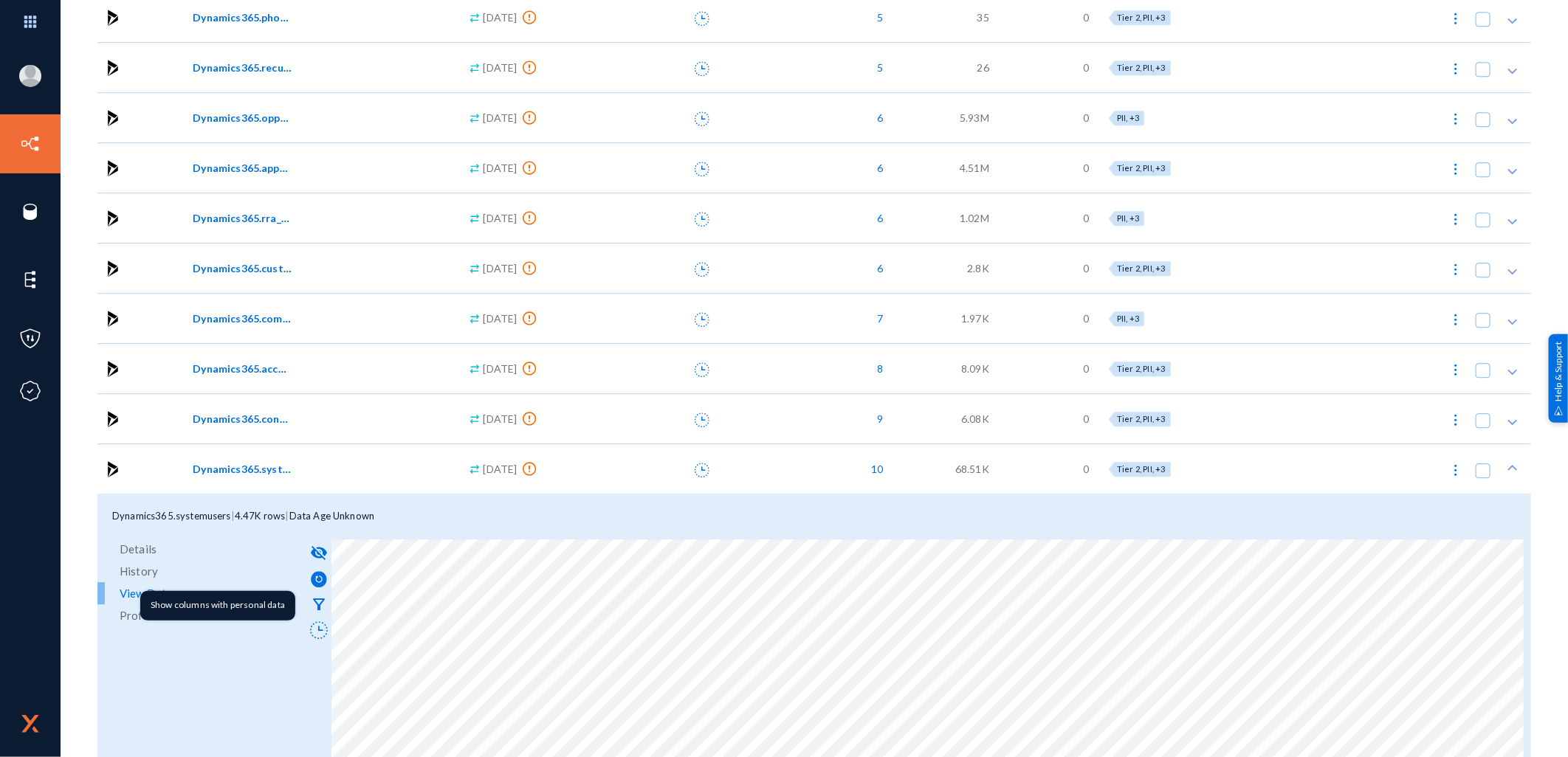
click at [318, 601] on mat-icon "filter_alt" at bounding box center [318, 604] width 17 height 17
click at [321, 597] on mat-icon "filter_alt" at bounding box center [318, 604] width 17 height 17
